Goal: Information Seeking & Learning: Check status

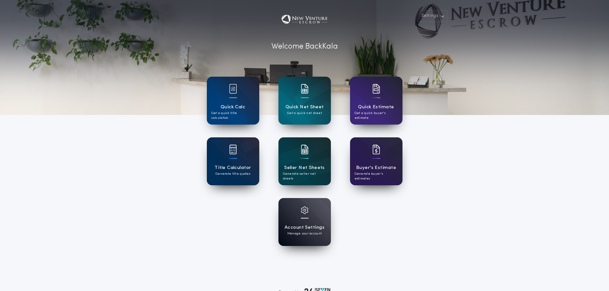
click at [302, 159] on div at bounding box center [305, 154] width 8 height 18
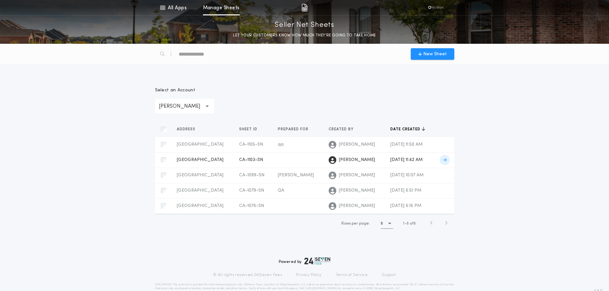
click at [239, 162] on span "CA-1103-SN" at bounding box center [251, 160] width 24 height 5
click at [245, 145] on span "CA-1105-SN" at bounding box center [251, 144] width 24 height 5
click at [273, 180] on td "[PERSON_NAME]" at bounding box center [298, 175] width 51 height 15
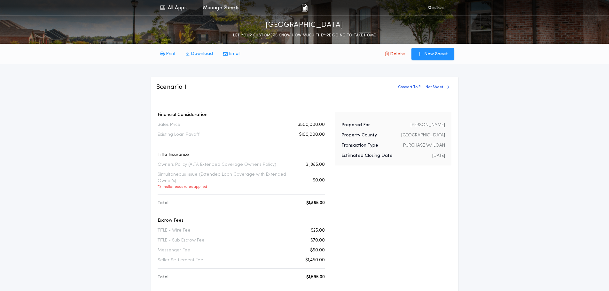
click at [209, 10] on link "Manage Sheets" at bounding box center [221, 7] width 37 height 15
